Goal: Transaction & Acquisition: Purchase product/service

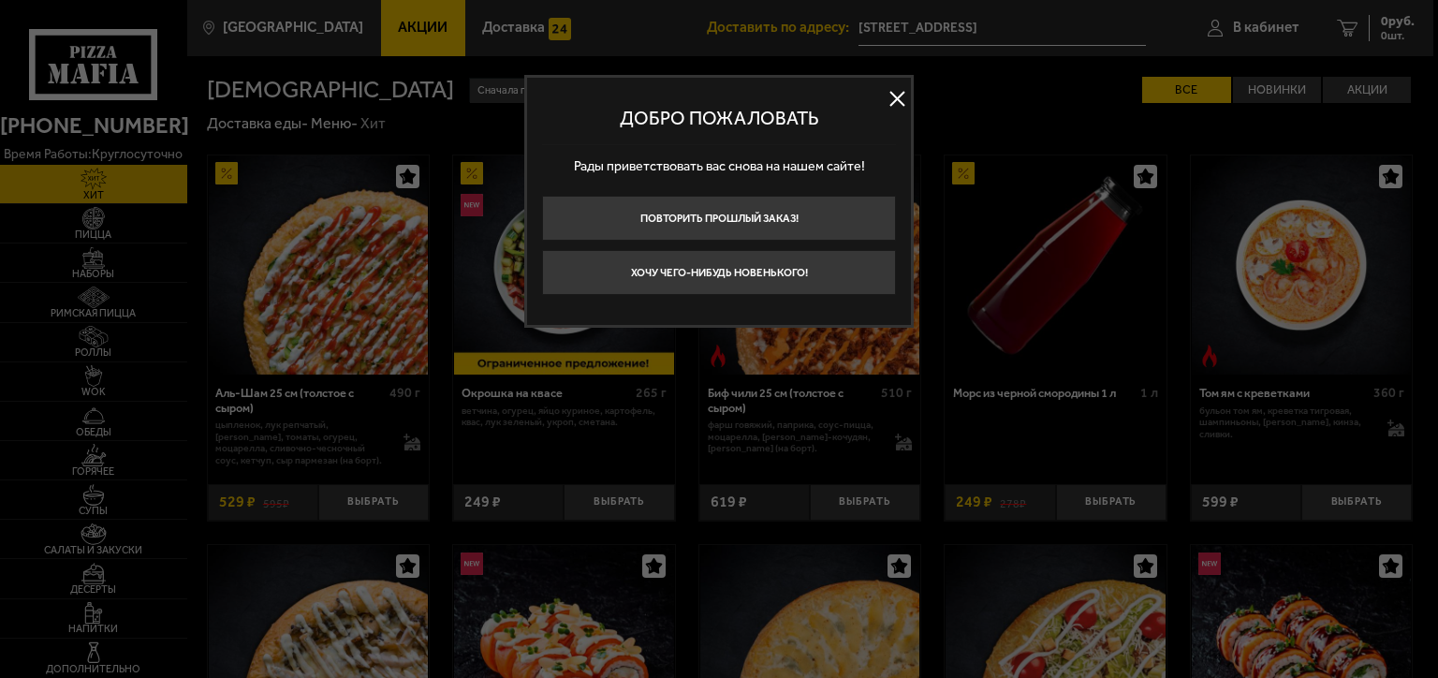
click at [898, 97] on button at bounding box center [897, 99] width 28 height 28
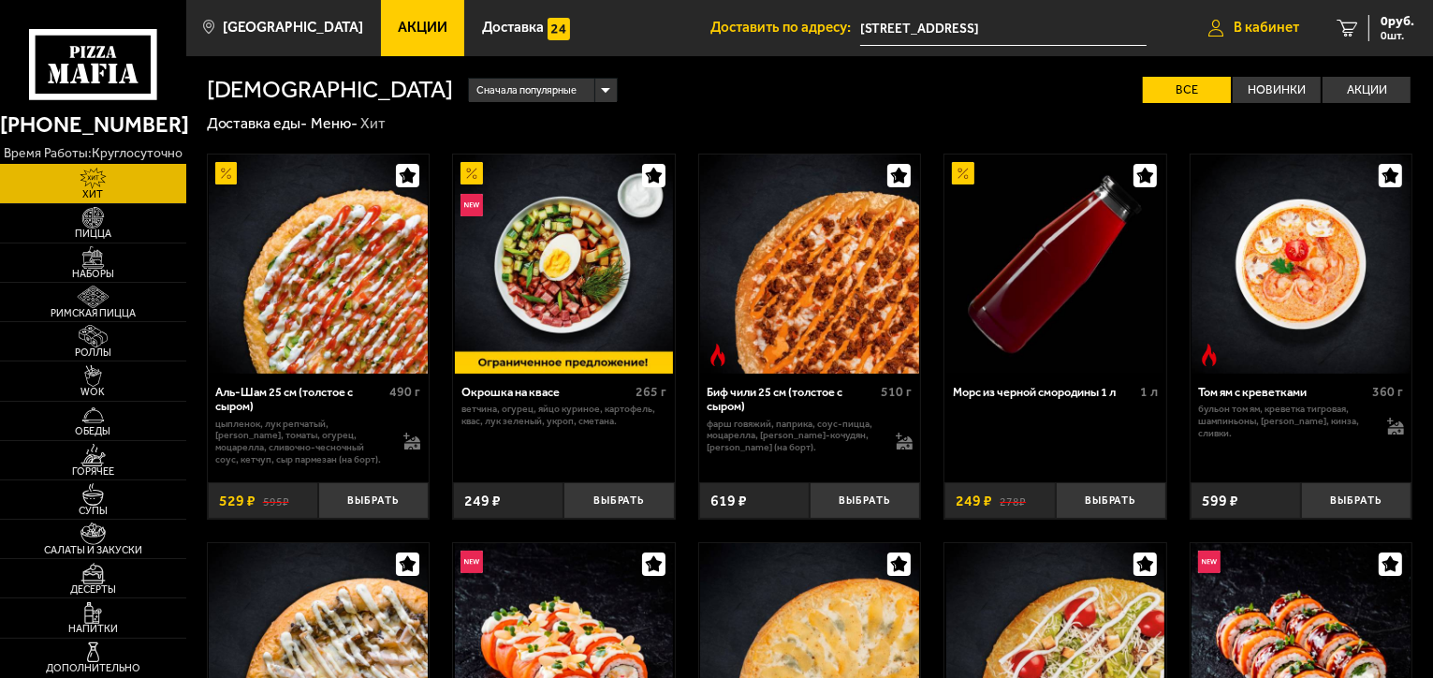
click at [1279, 22] on span "В кабинет" at bounding box center [1267, 28] width 66 height 14
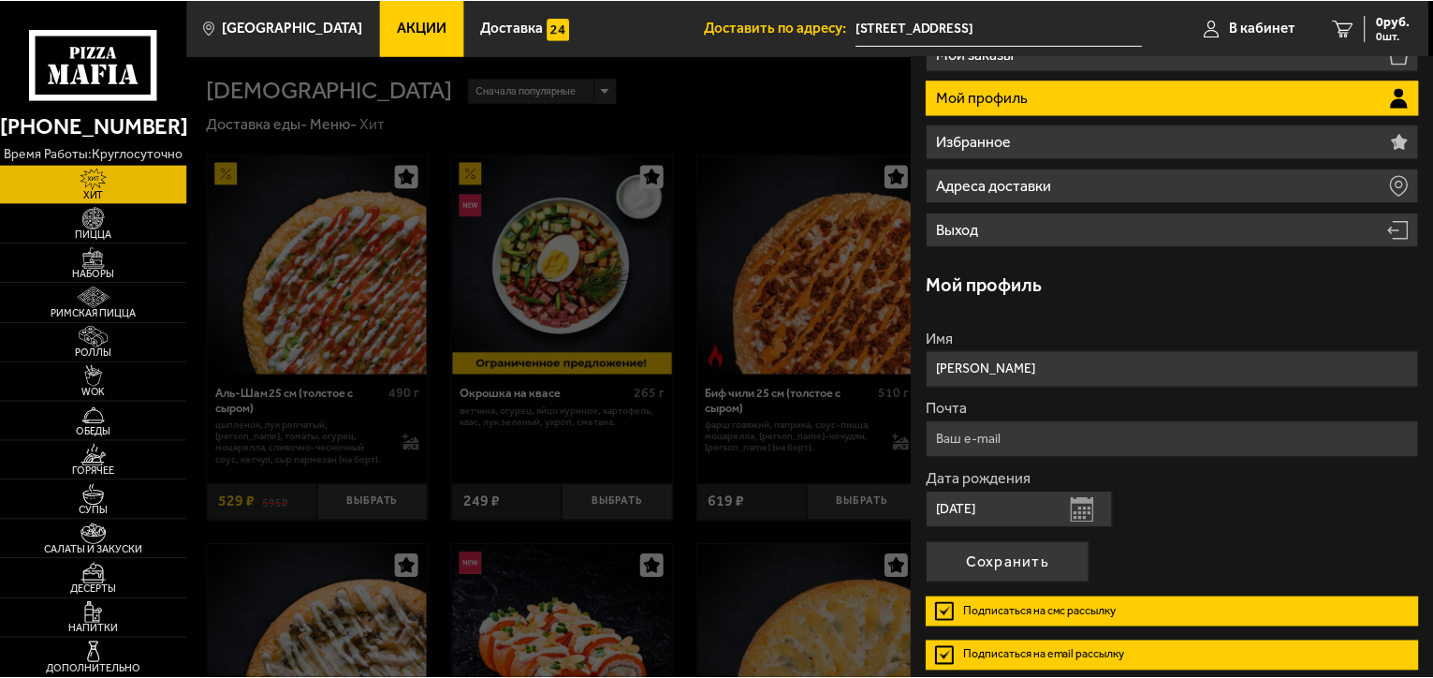
scroll to position [187, 0]
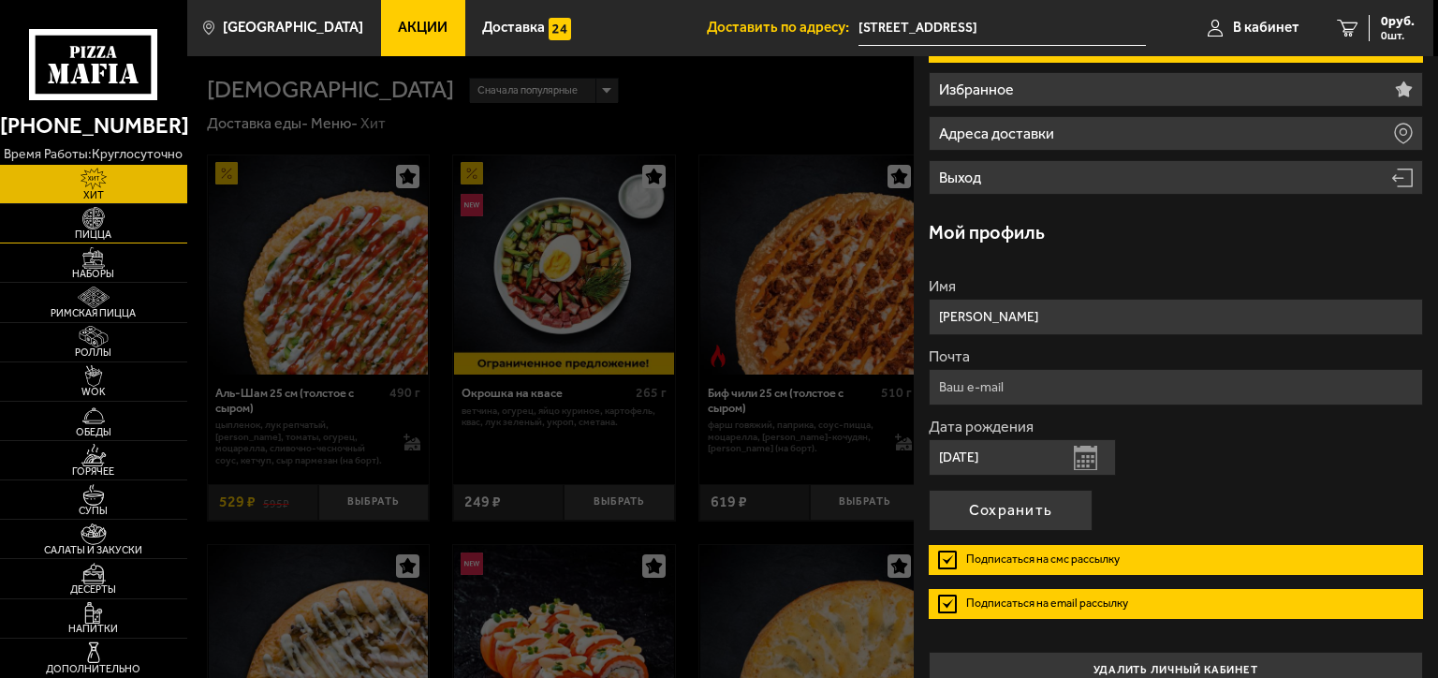
click at [108, 231] on span "Пицца" at bounding box center [93, 234] width 187 height 10
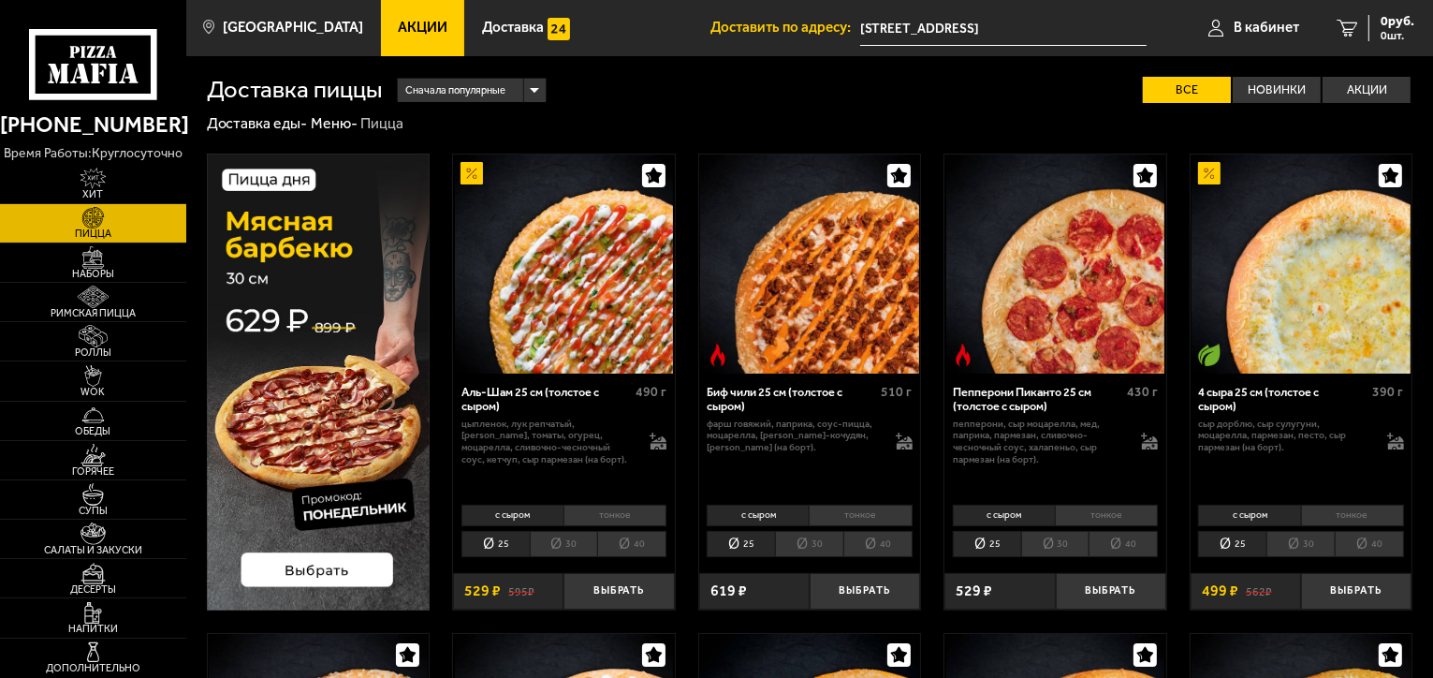
scroll to position [94, 0]
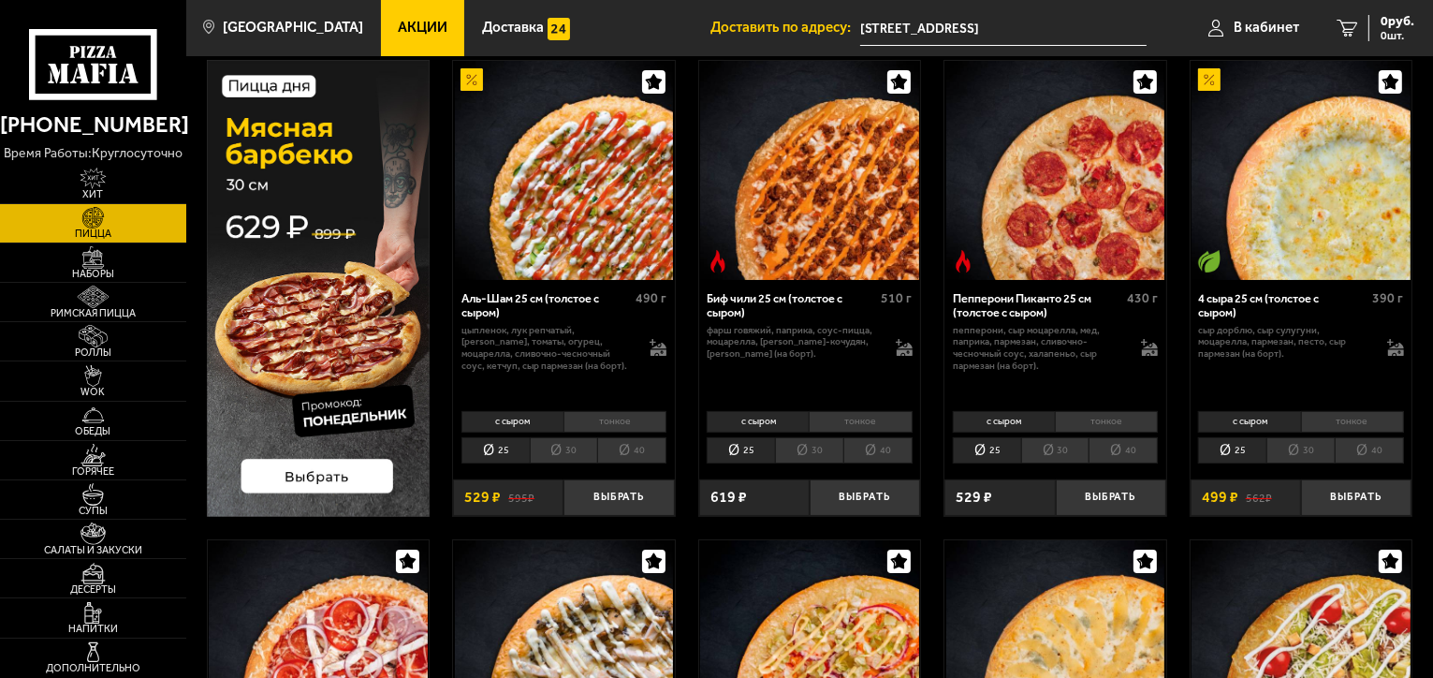
click at [574, 450] on li "30" at bounding box center [564, 450] width 68 height 26
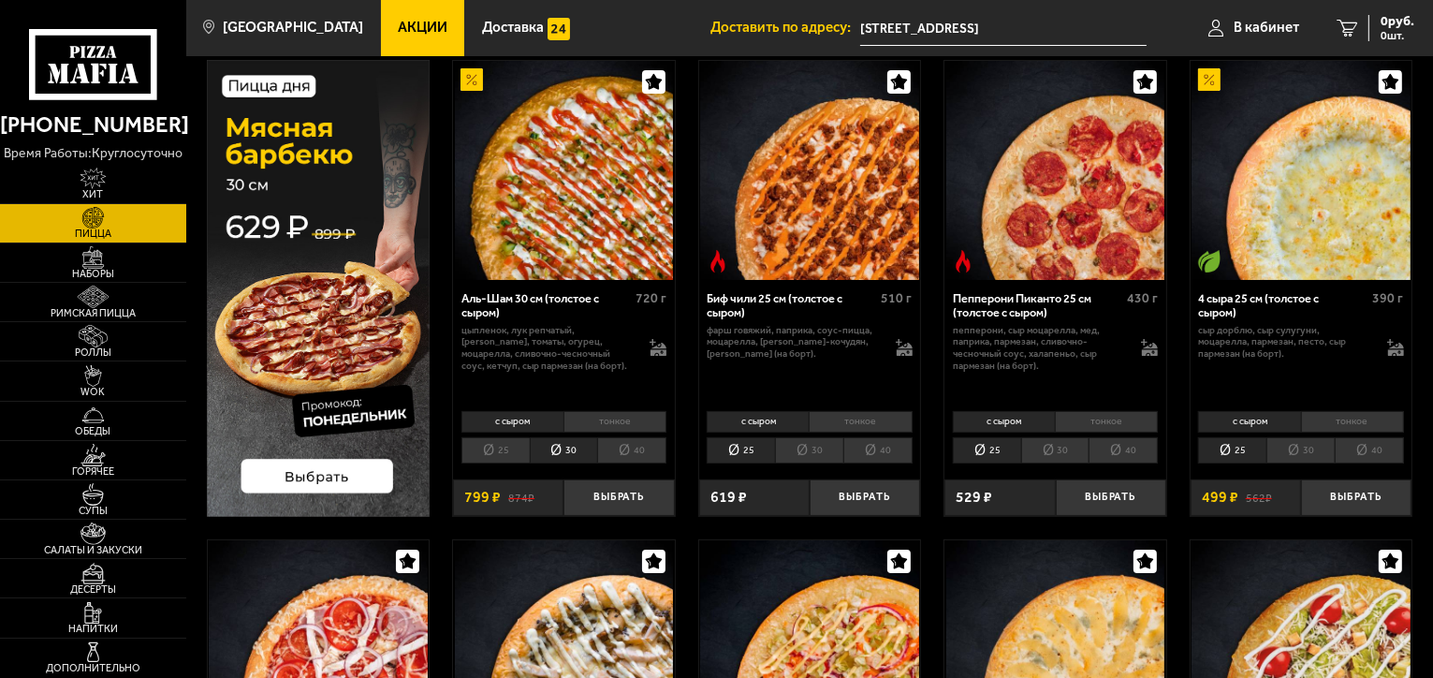
click at [622, 422] on li "тонкое" at bounding box center [614, 422] width 103 height 22
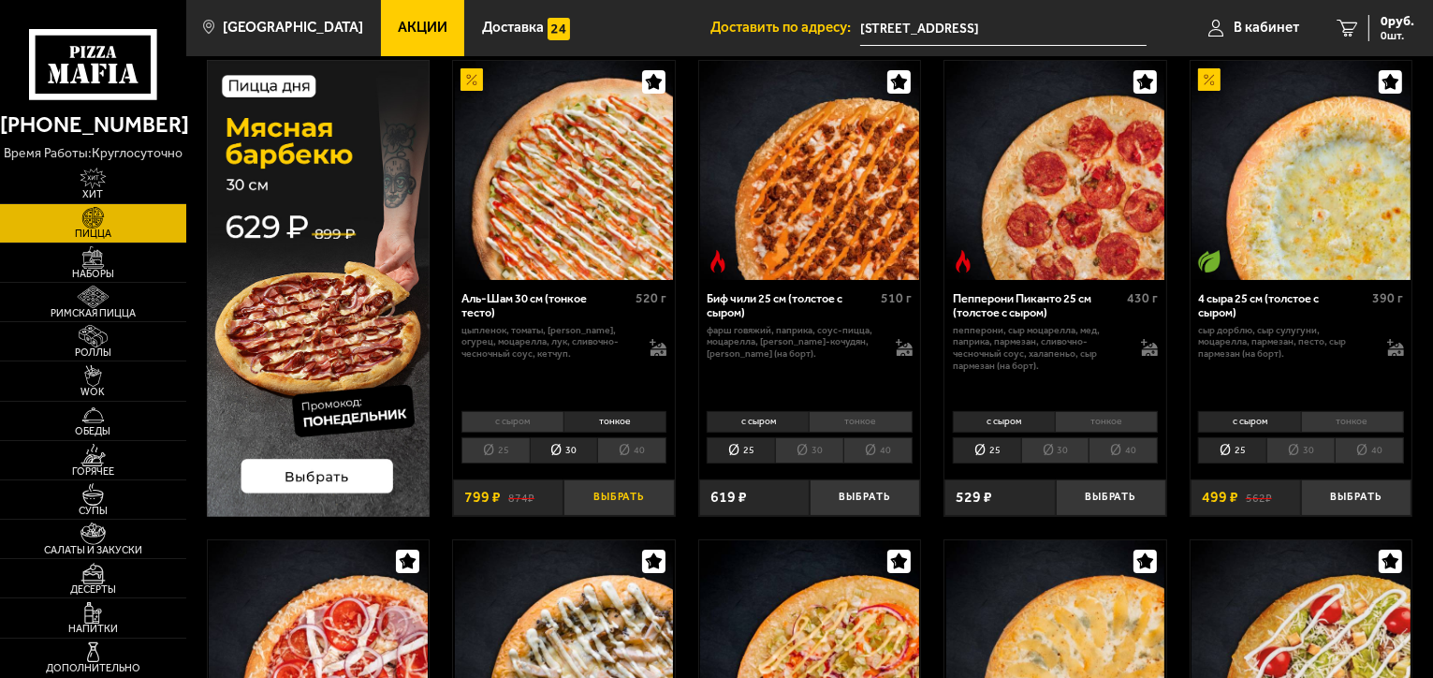
click at [597, 500] on button "Выбрать" at bounding box center [618, 497] width 110 height 36
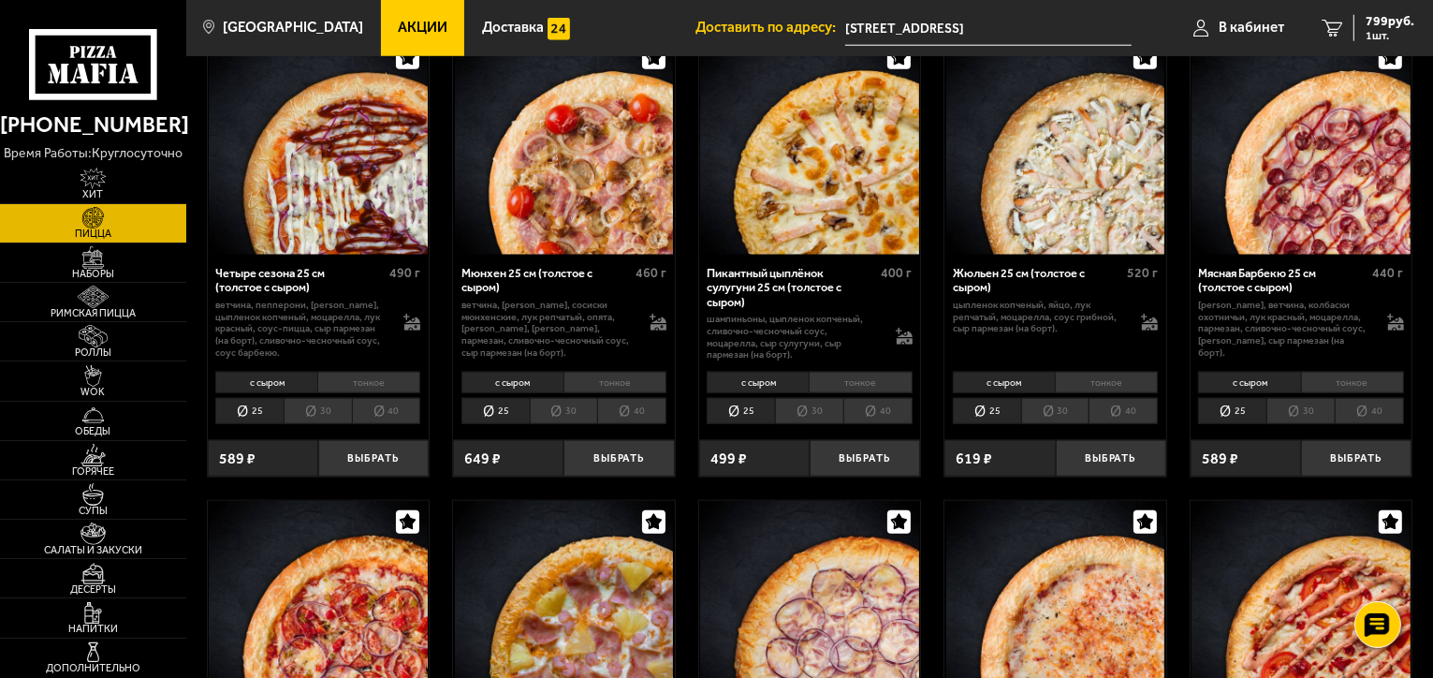
scroll to position [1965, 0]
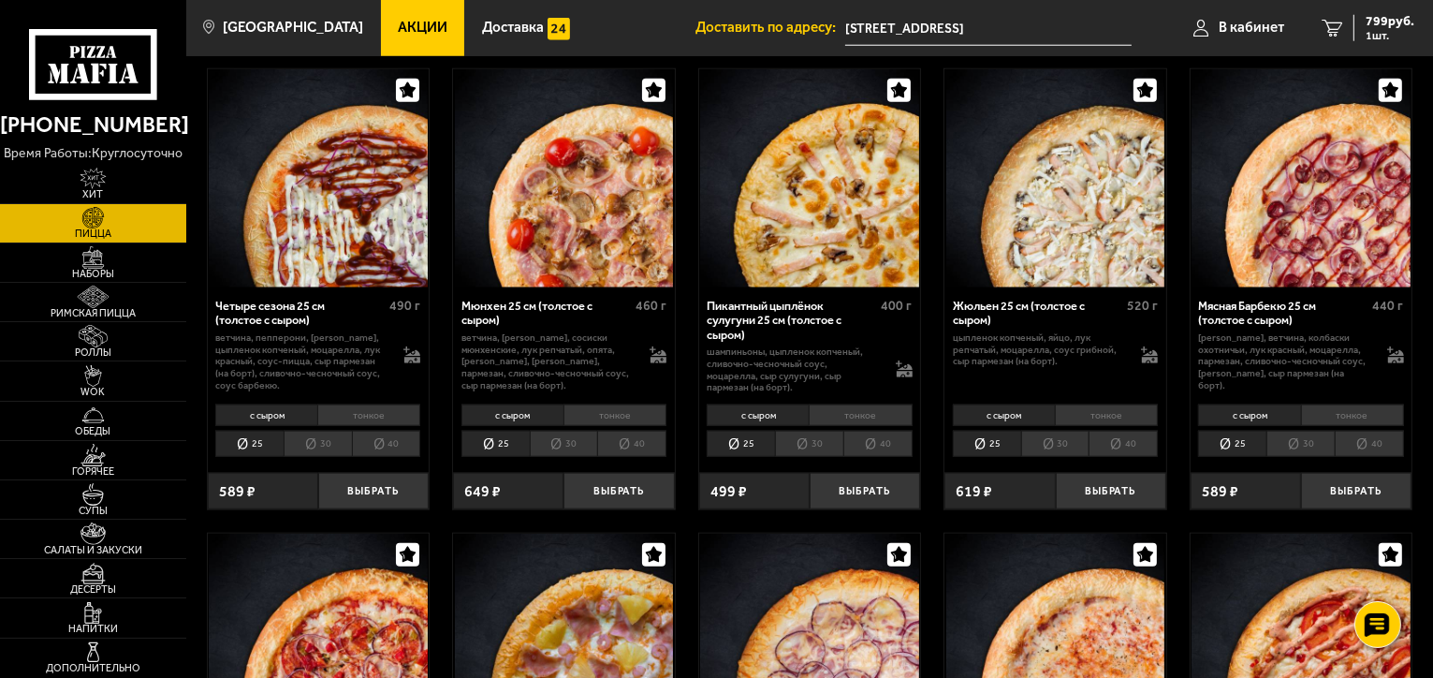
click at [1324, 438] on li "30" at bounding box center [1300, 444] width 68 height 26
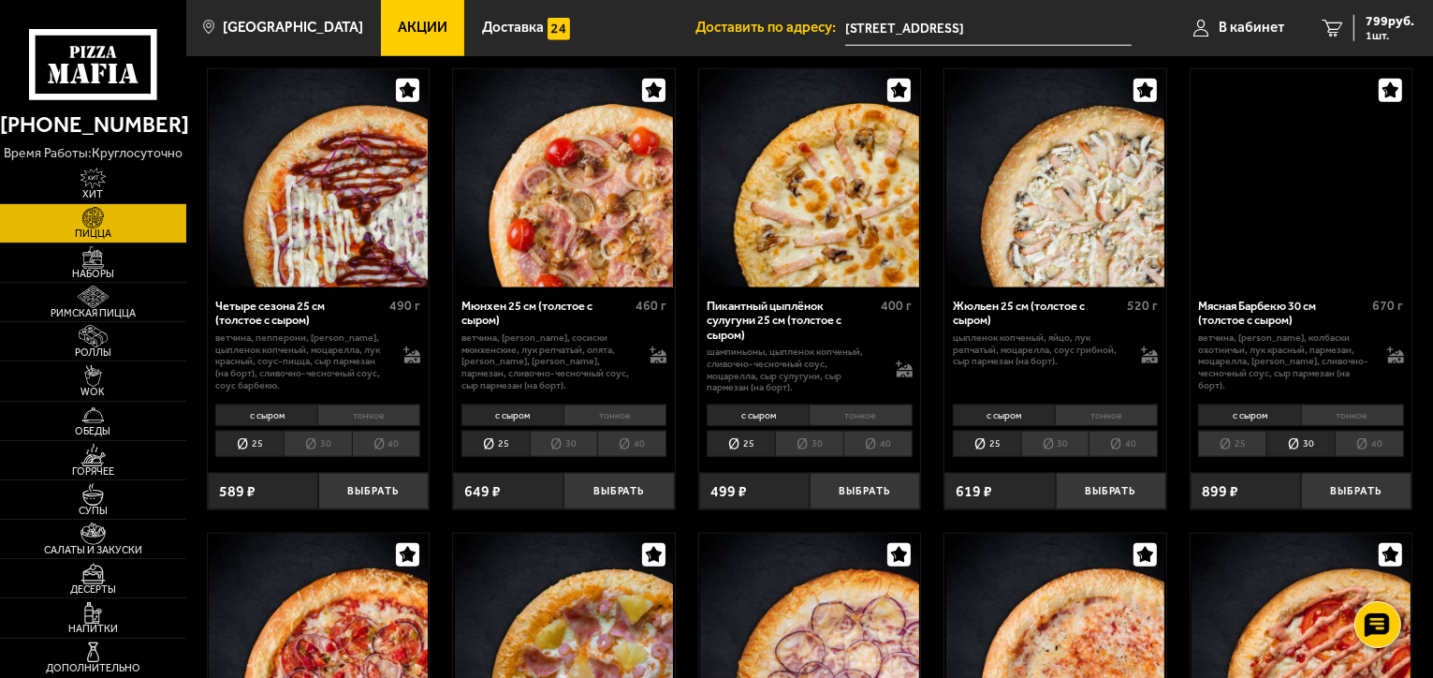
click at [1377, 445] on li "40" at bounding box center [1369, 444] width 69 height 26
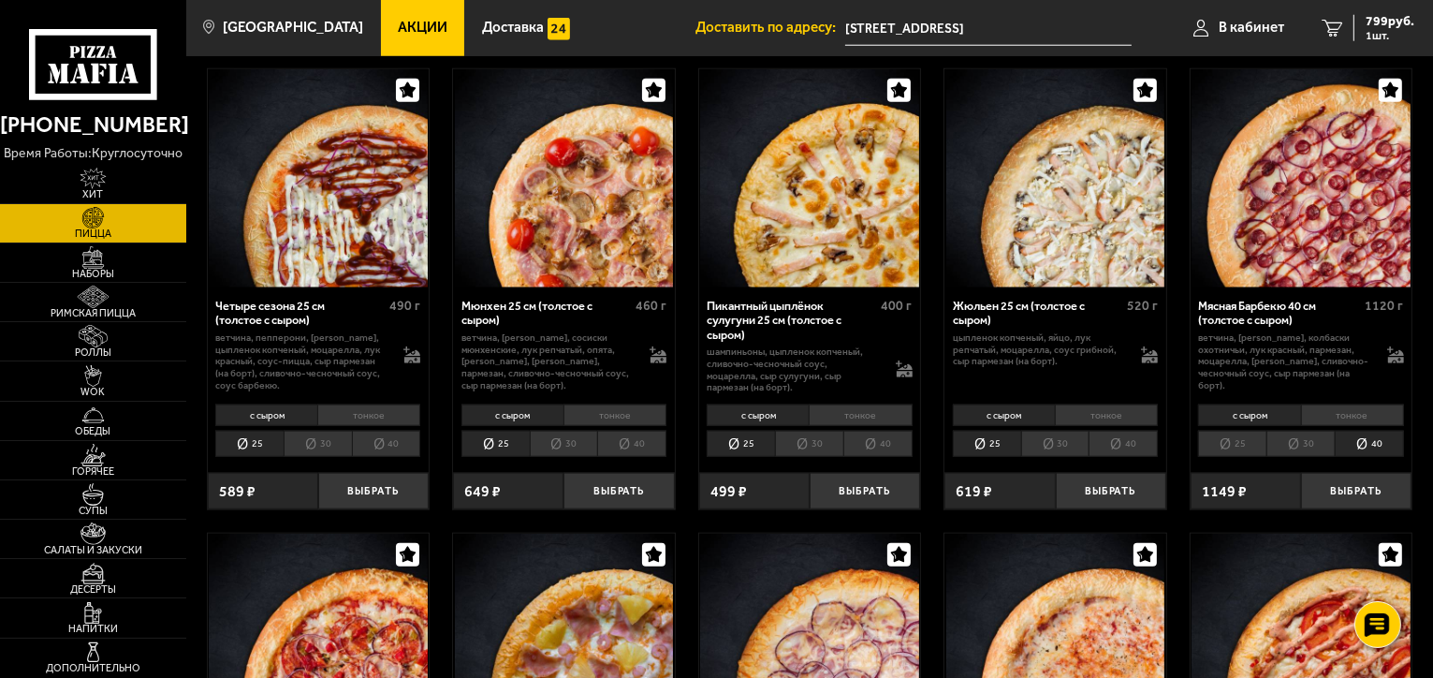
click at [1323, 446] on li "30" at bounding box center [1300, 444] width 68 height 26
click at [1255, 443] on li "25" at bounding box center [1232, 444] width 68 height 26
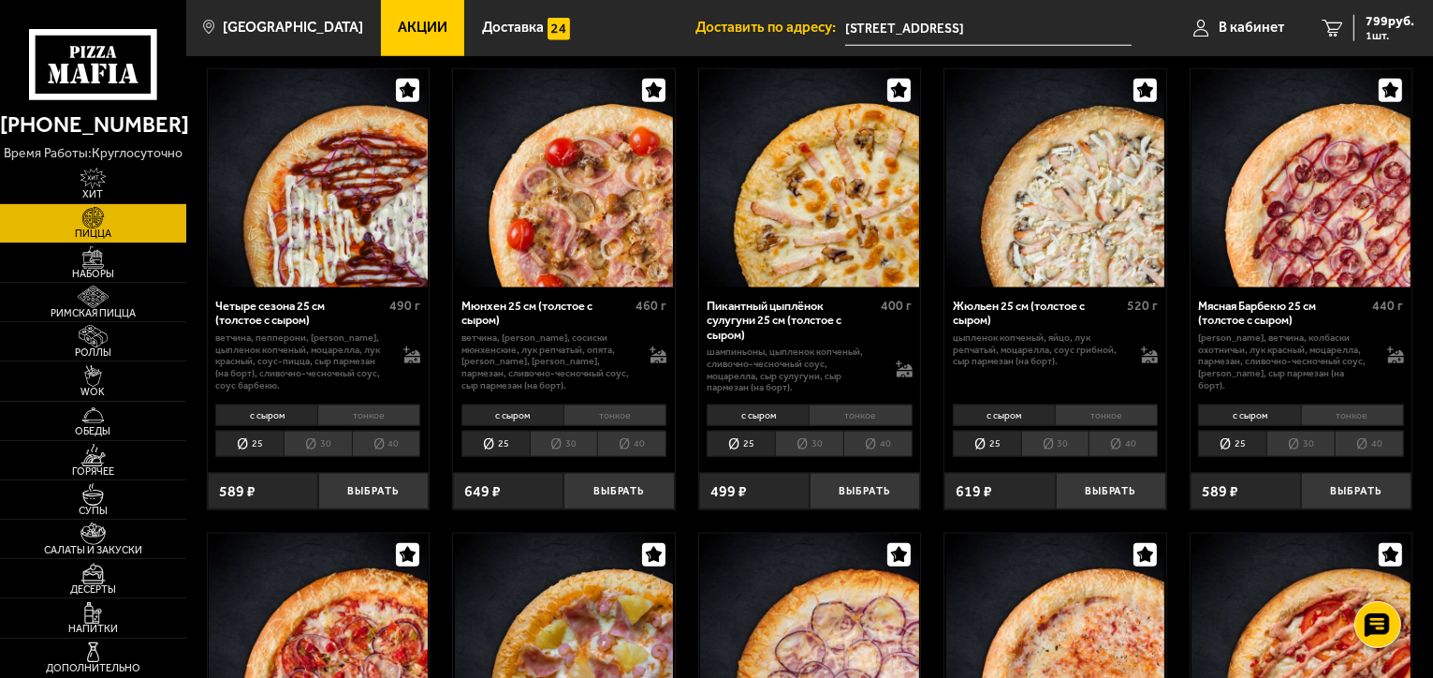
click at [1296, 447] on li "30" at bounding box center [1300, 444] width 68 height 26
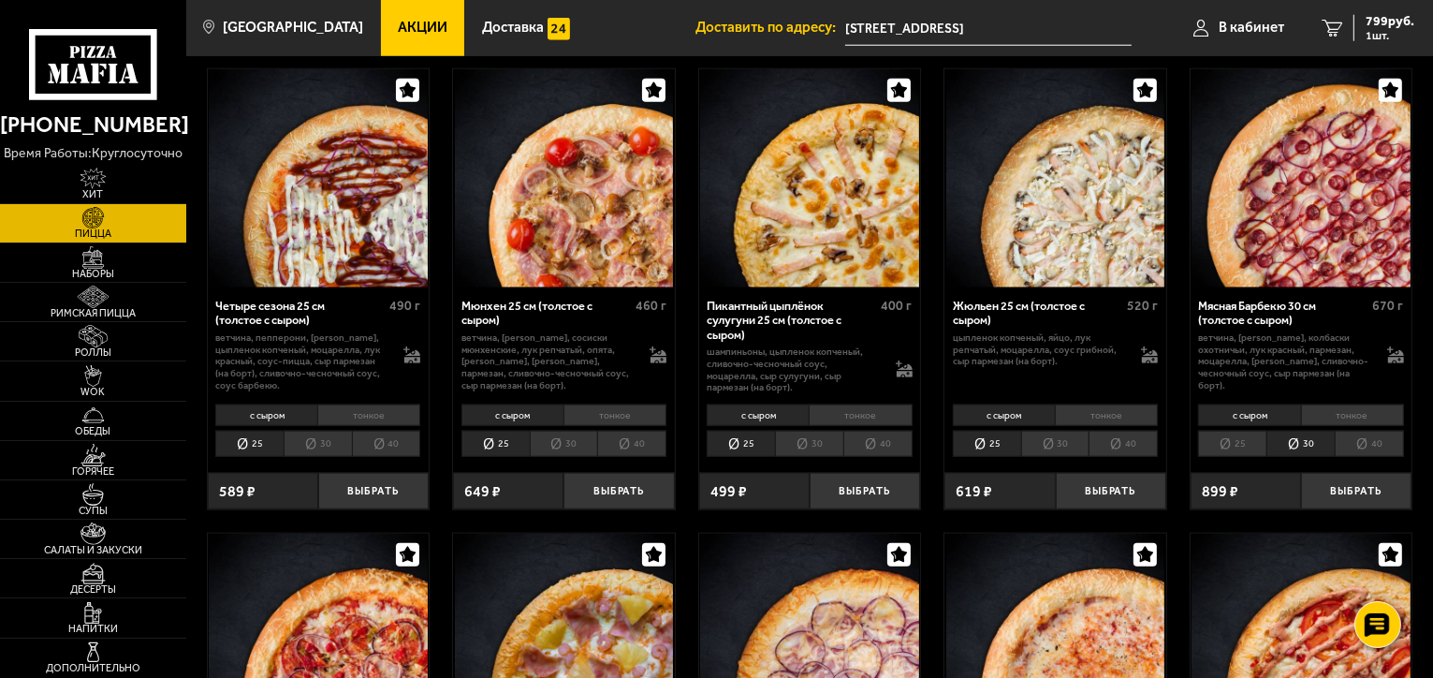
click at [1382, 451] on li "40" at bounding box center [1369, 444] width 69 height 26
click at [1341, 499] on button "Выбрать" at bounding box center [1356, 491] width 110 height 36
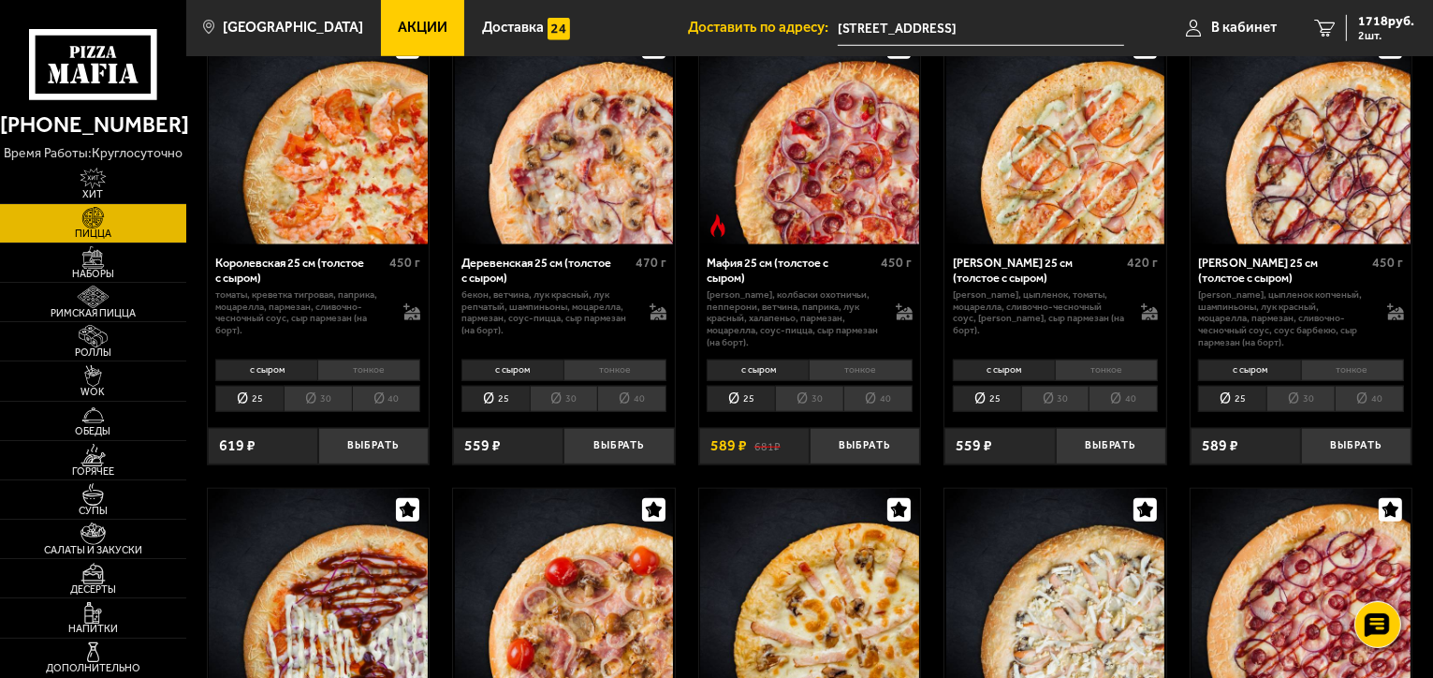
scroll to position [1591, 0]
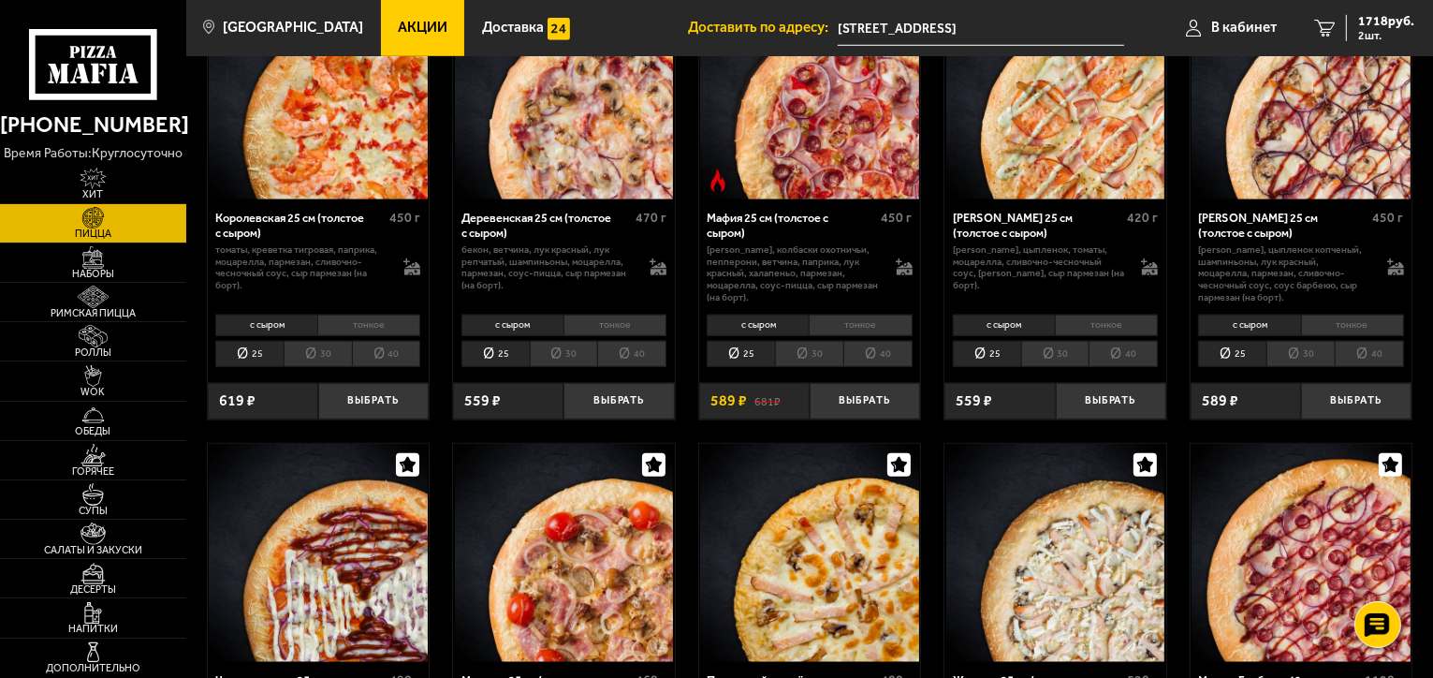
click at [870, 351] on li "40" at bounding box center [877, 354] width 69 height 26
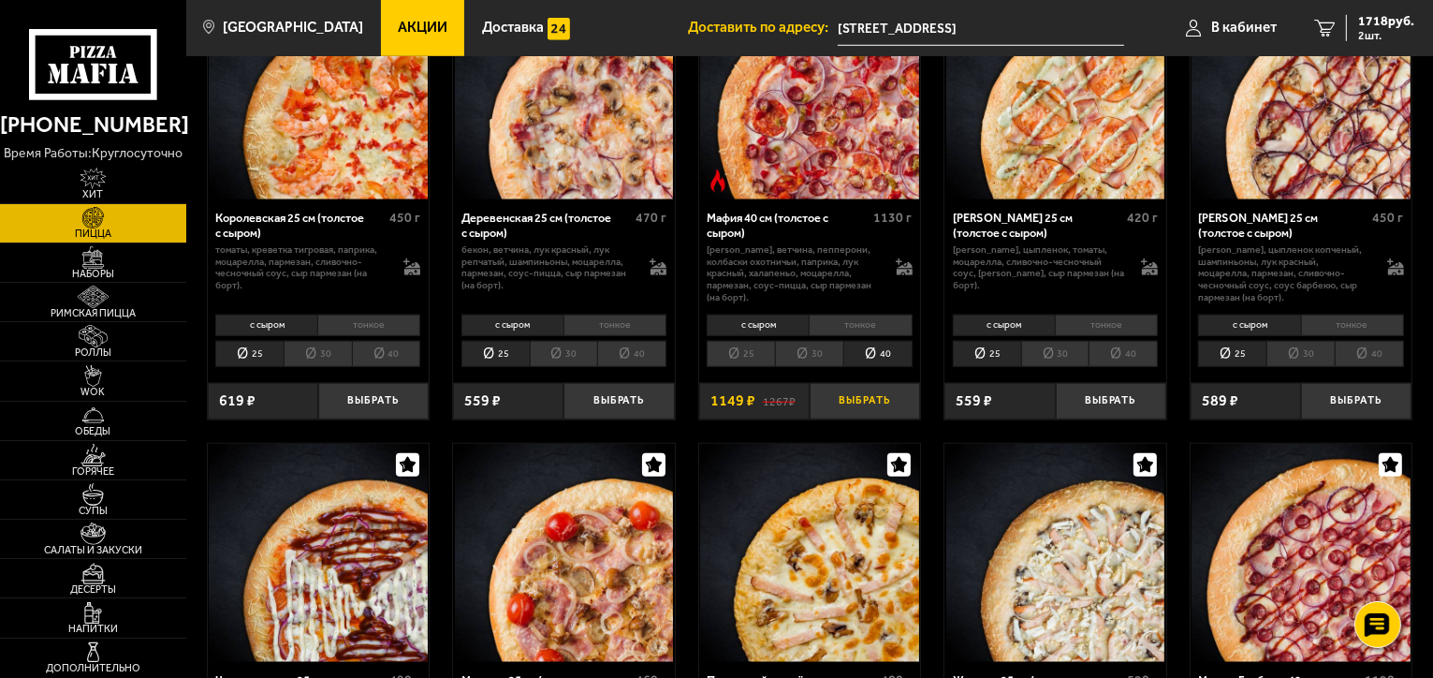
click at [856, 410] on button "Выбрать" at bounding box center [865, 401] width 110 height 36
click at [826, 404] on button "−" at bounding box center [828, 401] width 36 height 36
click at [652, 353] on li "40" at bounding box center [631, 354] width 69 height 26
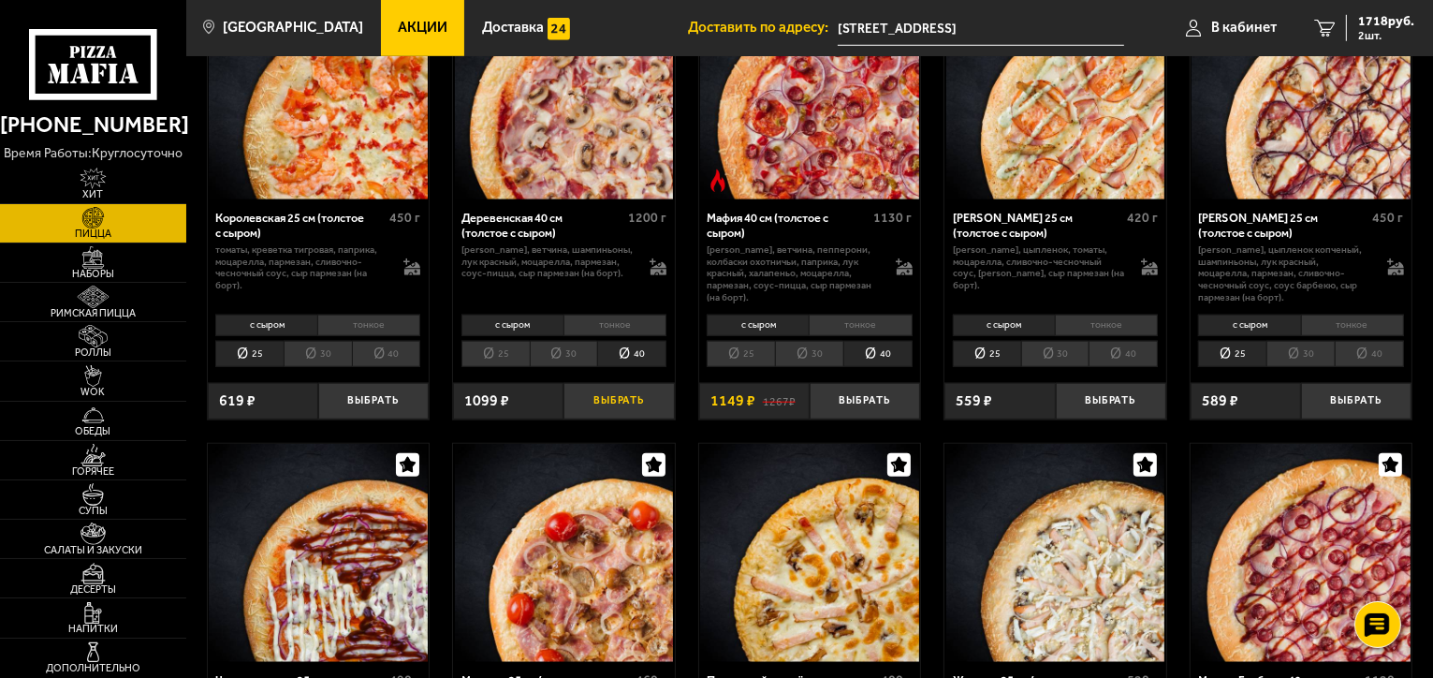
click at [630, 406] on button "Выбрать" at bounding box center [618, 401] width 110 height 36
click at [1355, 42] on link "3 2597 руб. 3 шт." at bounding box center [1364, 28] width 138 height 56
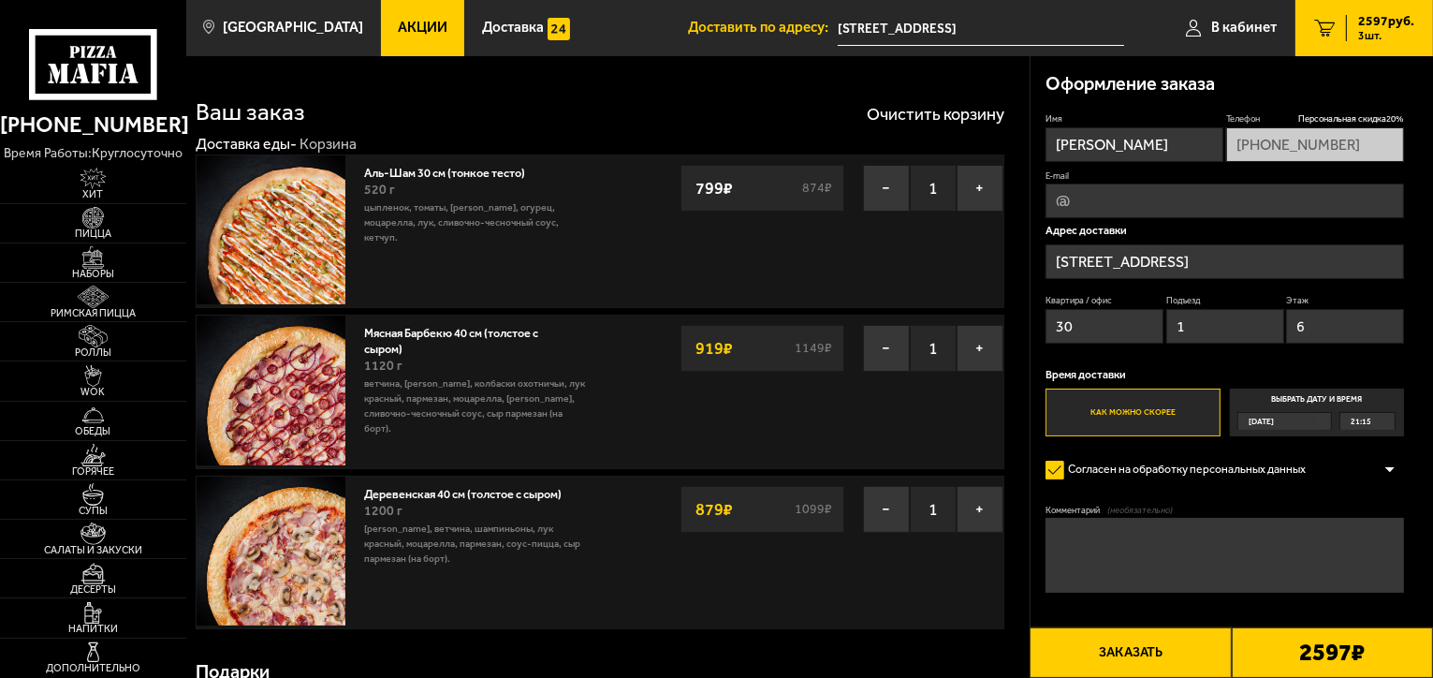
click at [1151, 651] on button "Заказать" at bounding box center [1129, 652] width 201 height 51
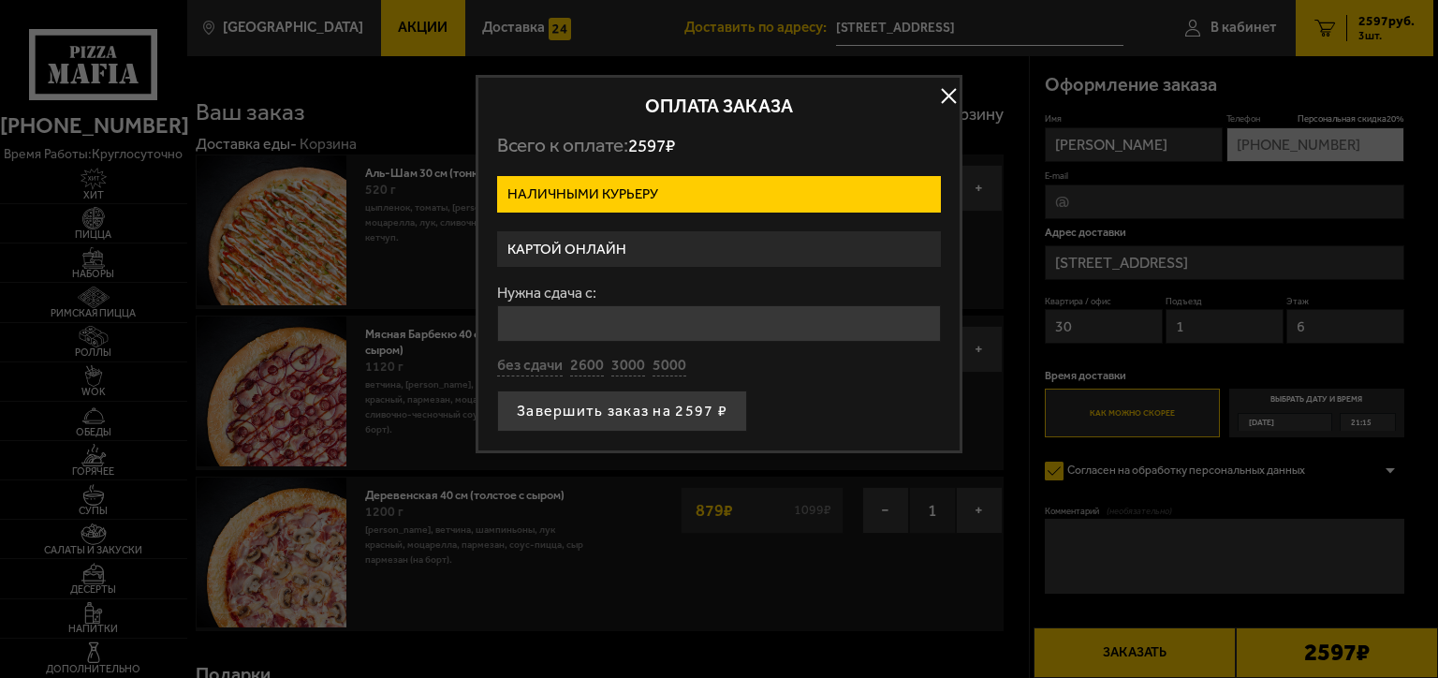
click at [628, 243] on label "Картой онлайн" at bounding box center [719, 249] width 444 height 36
click at [0, 0] on input "Картой онлайн" at bounding box center [0, 0] width 0 height 0
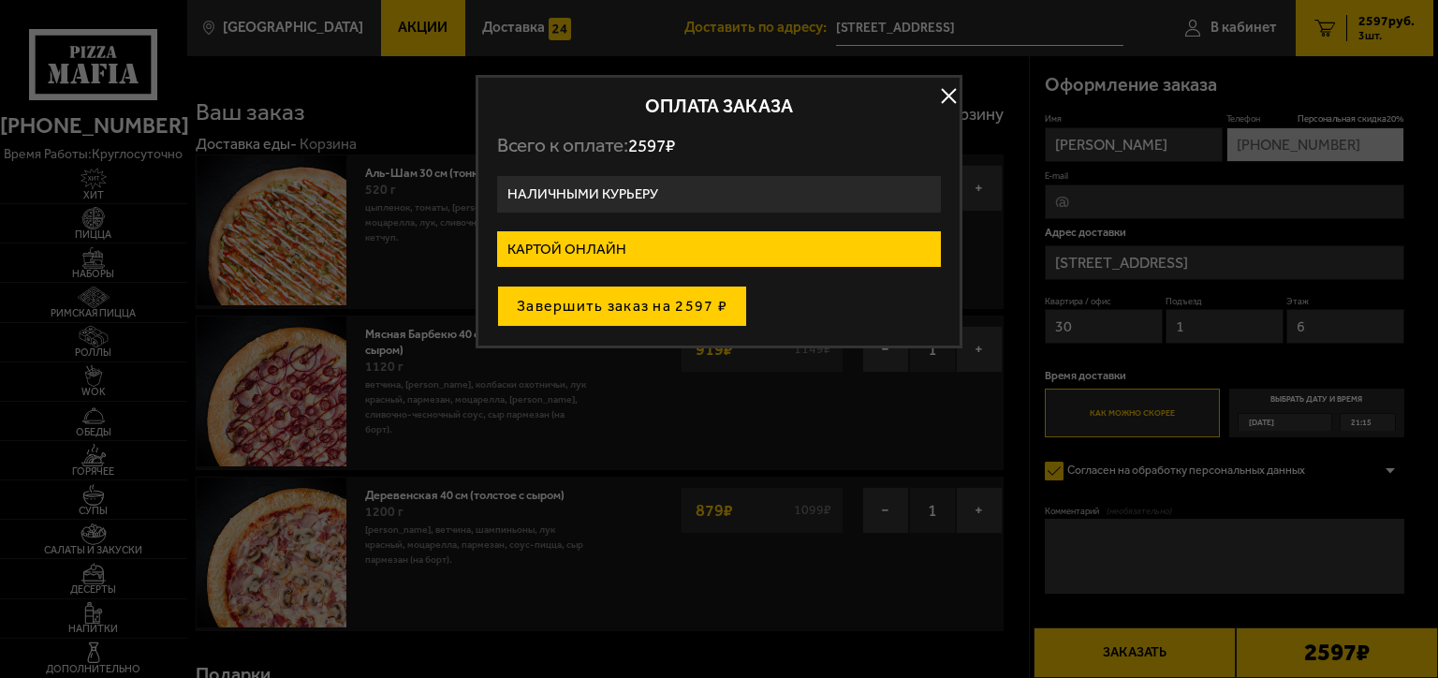
click at [600, 305] on button "Завершить заказ на 2597 ₽" at bounding box center [622, 305] width 250 height 41
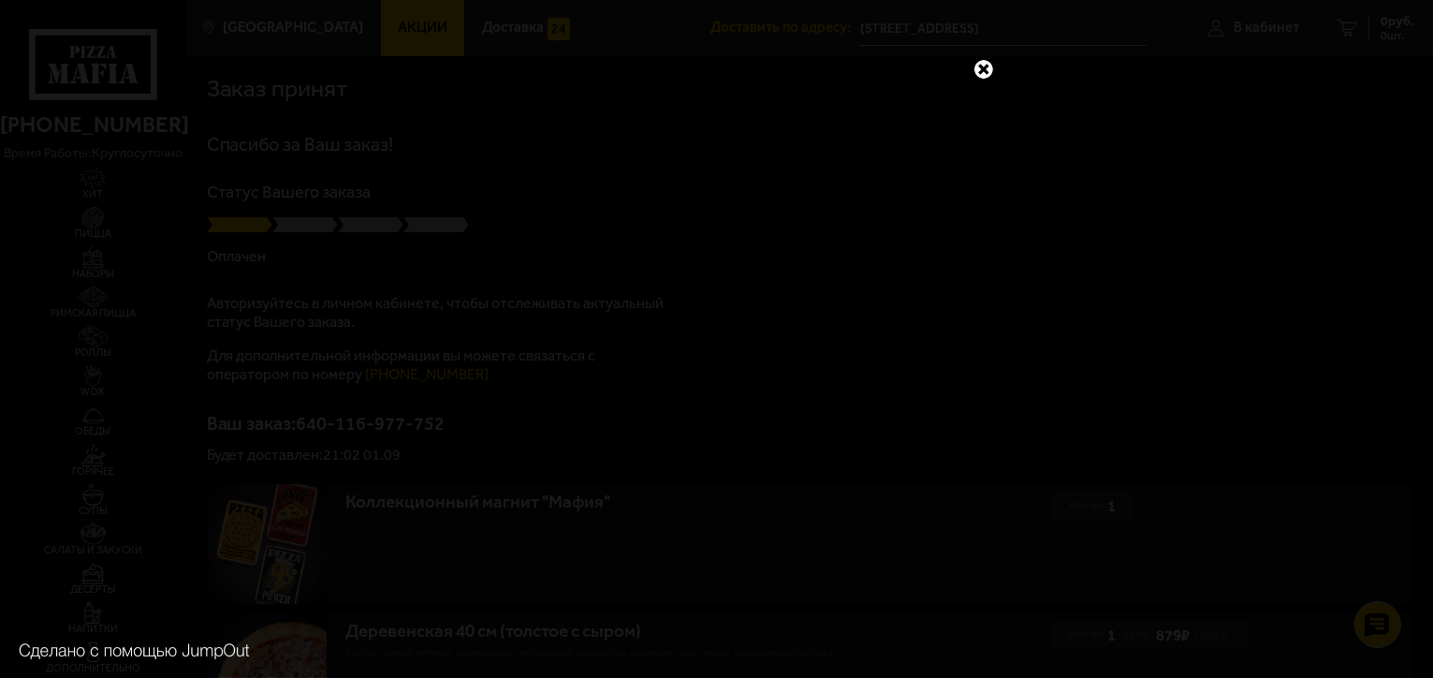
click at [981, 74] on link at bounding box center [983, 69] width 24 height 24
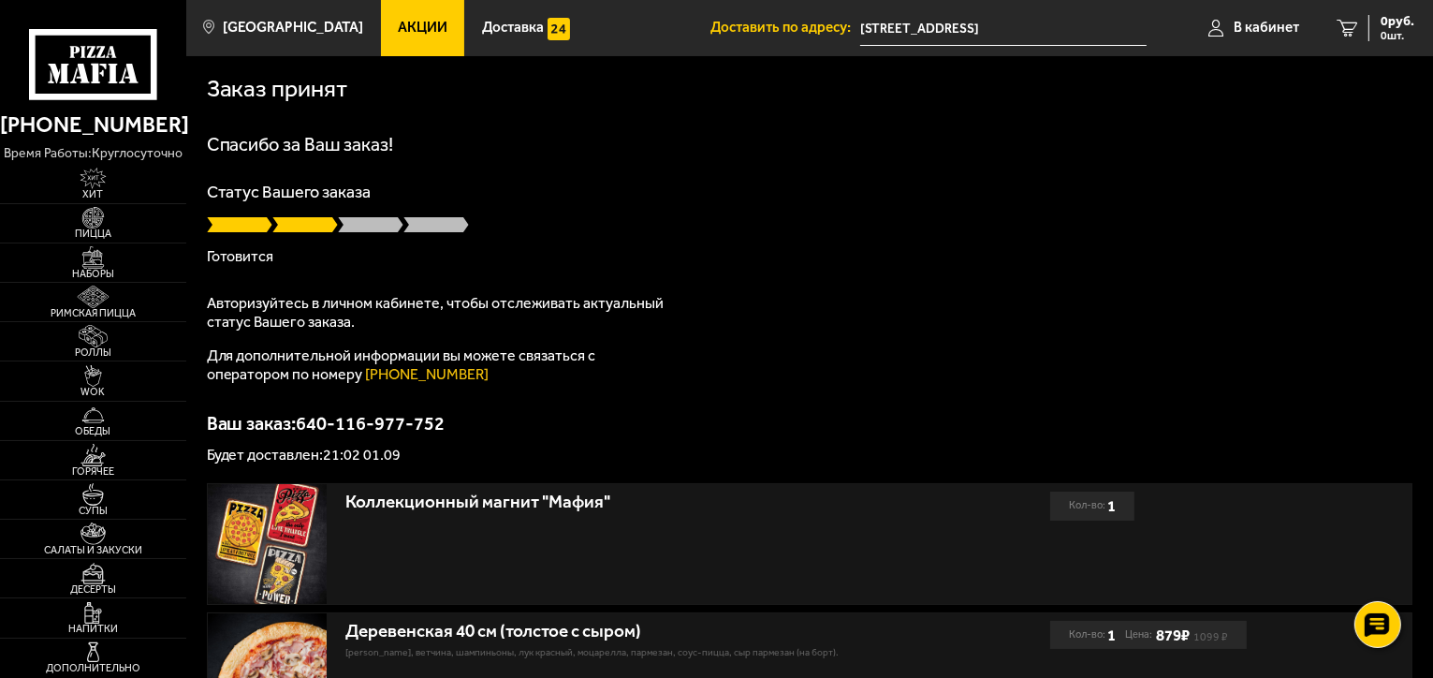
click at [830, 285] on div "Спасибо за Ваш заказ! Статус Вашего заказа [PERSON_NAME] Авторизуйтесь в личном…" at bounding box center [810, 299] width 1206 height 328
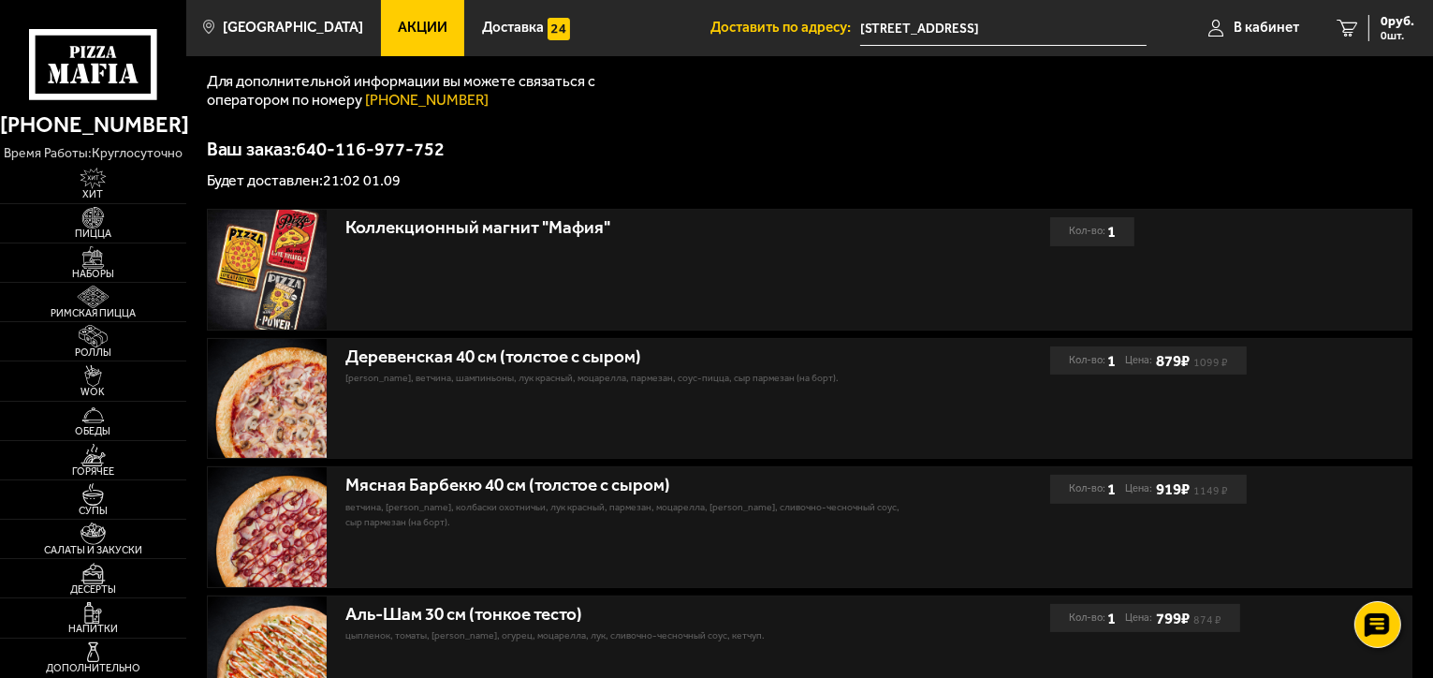
scroll to position [374, 0]
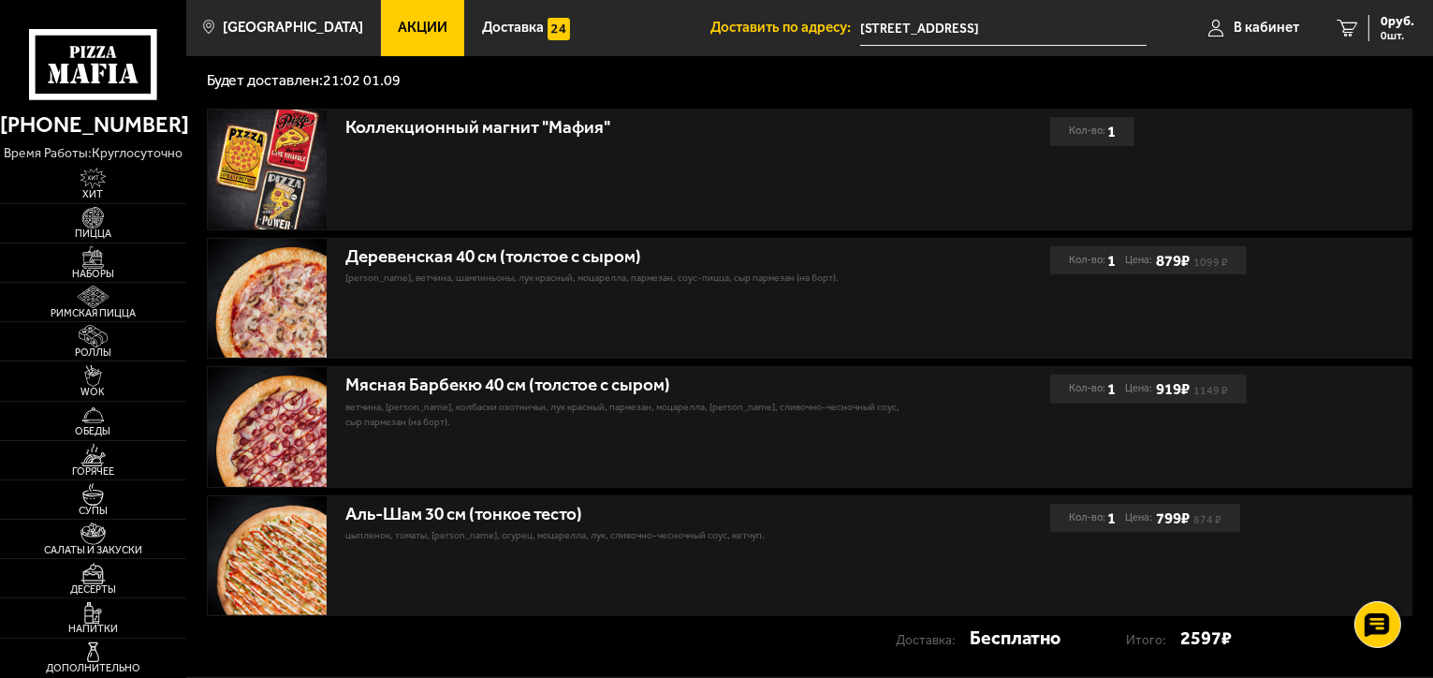
click at [786, 96] on div "Заказ принят [PERSON_NAME] за Ваш заказ! Статус Вашего заказа В пути Авторизуйт…" at bounding box center [809, 179] width 1247 height 995
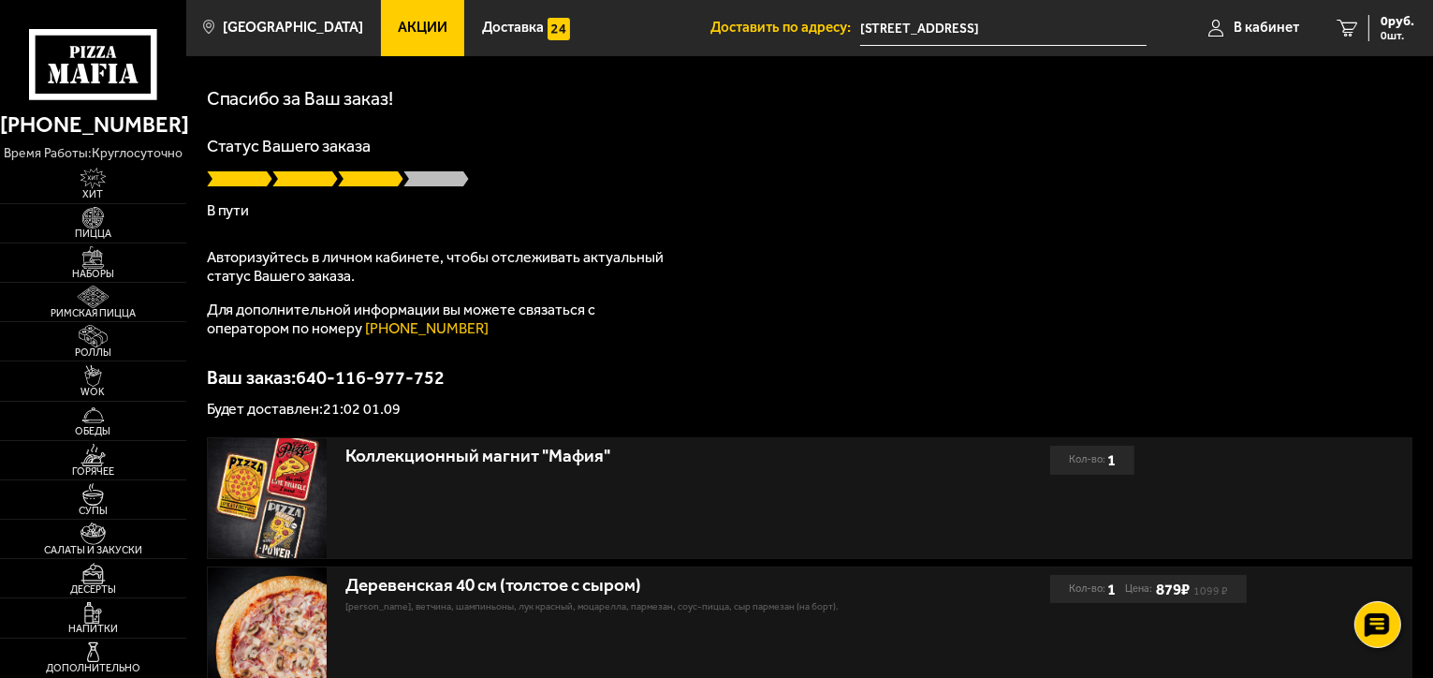
scroll to position [0, 0]
